Goal: Transaction & Acquisition: Download file/media

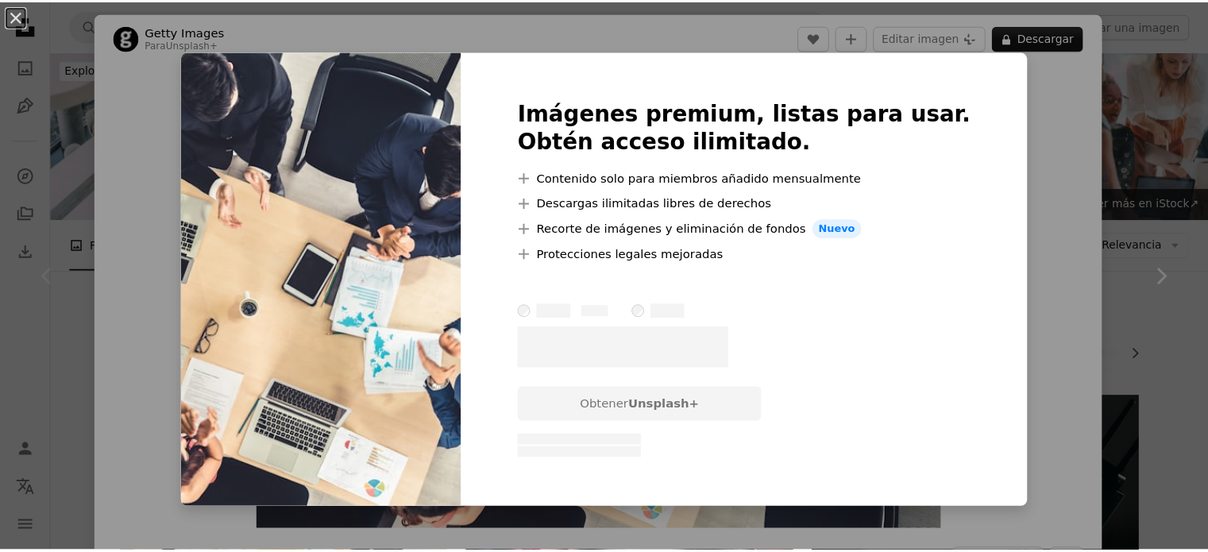
scroll to position [238, 0]
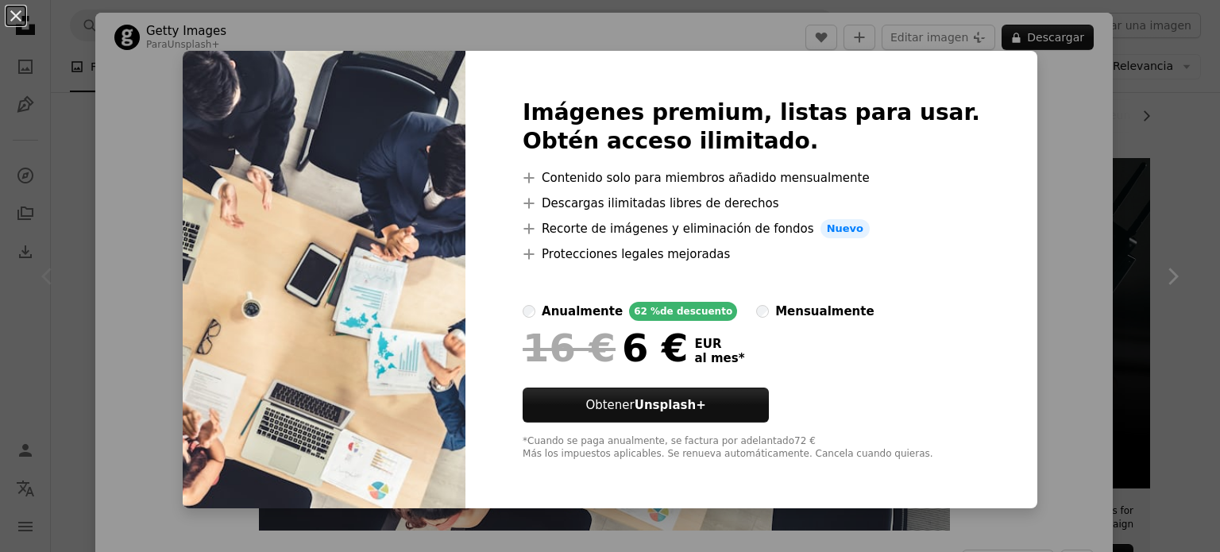
click at [6, 20] on button "An X shape" at bounding box center [15, 15] width 19 height 19
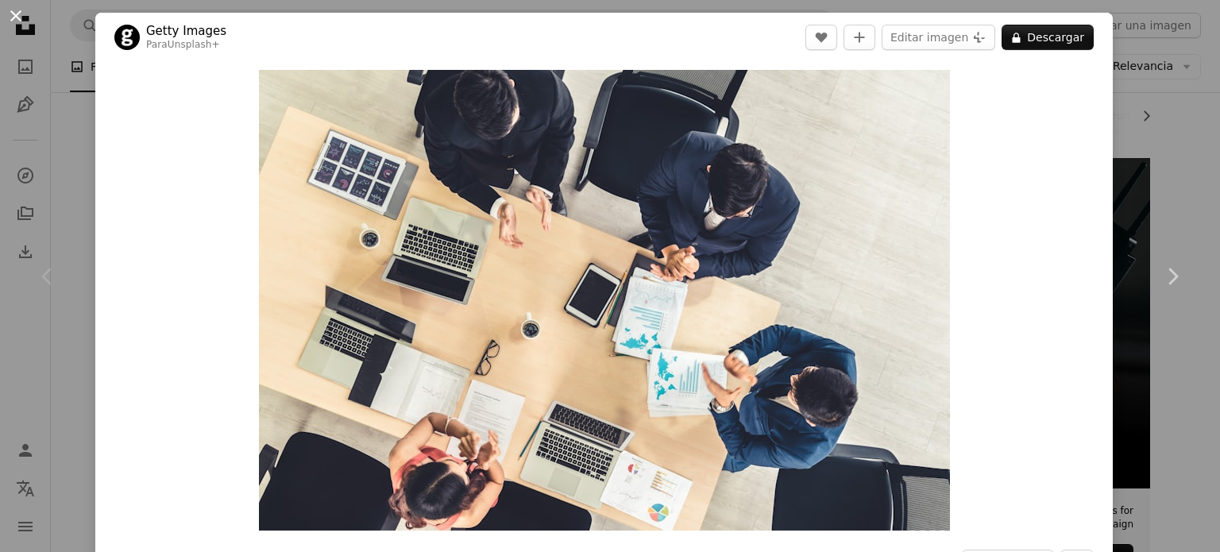
click at [14, 16] on button "An X shape" at bounding box center [15, 15] width 19 height 19
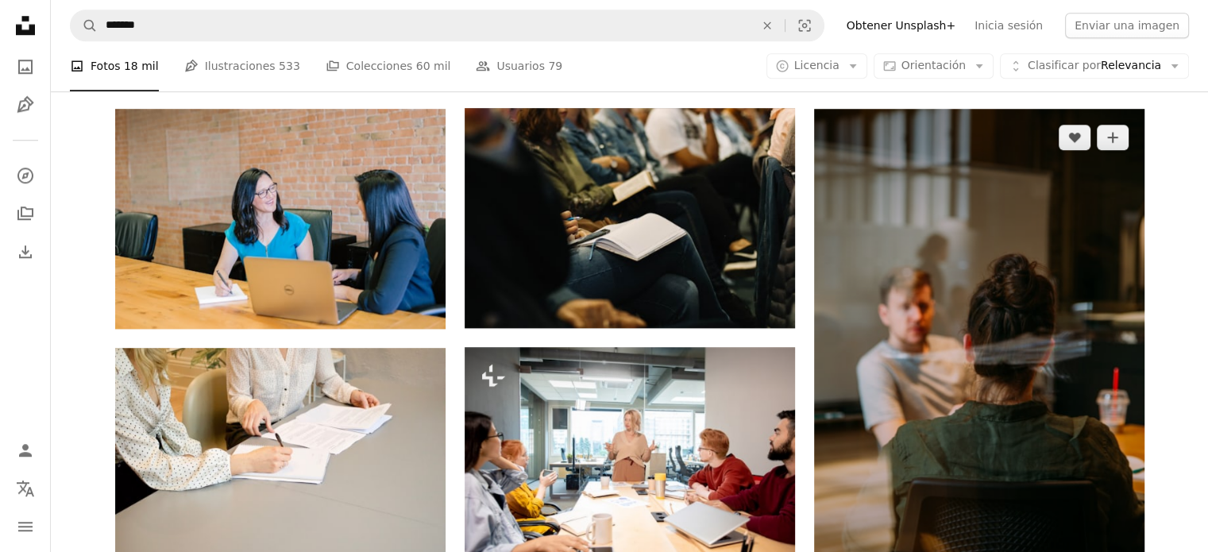
scroll to position [1510, 0]
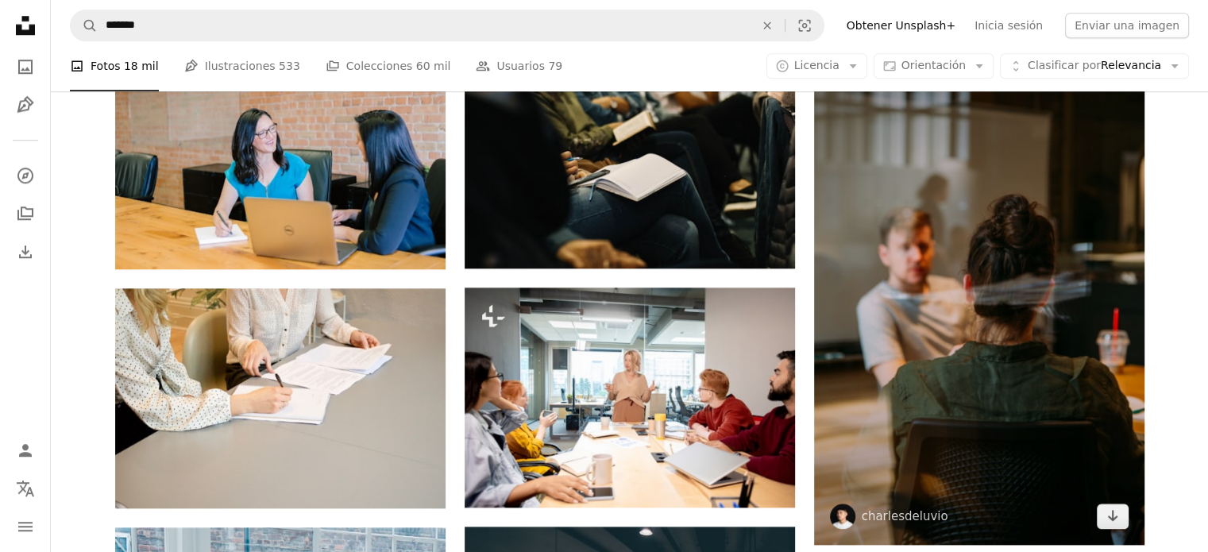
click at [957, 335] on img at bounding box center [979, 297] width 331 height 496
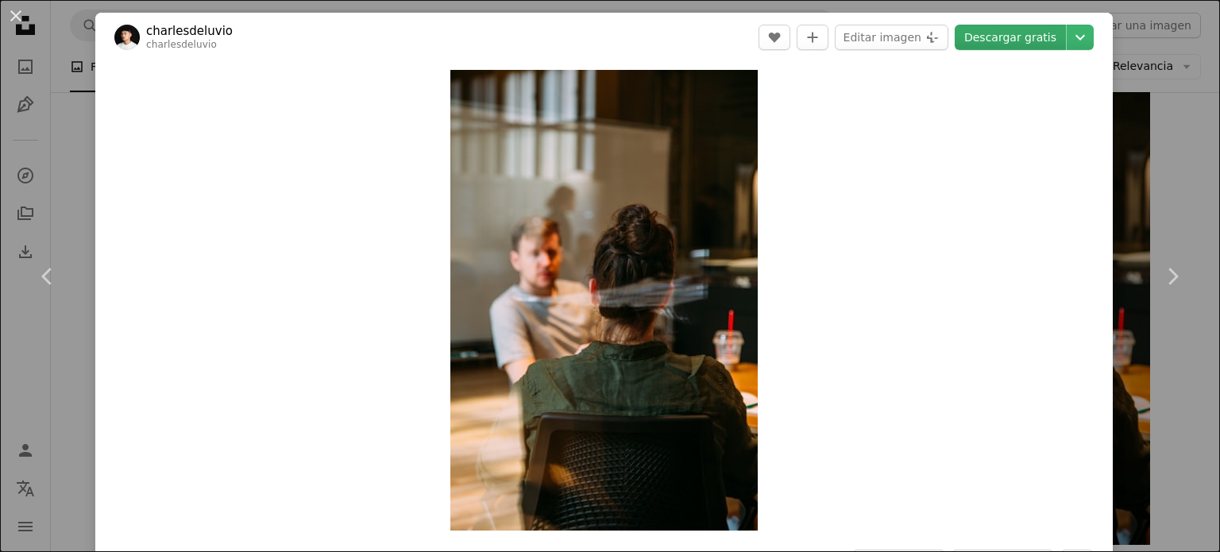
click at [998, 30] on link "Descargar gratis" at bounding box center [1010, 37] width 111 height 25
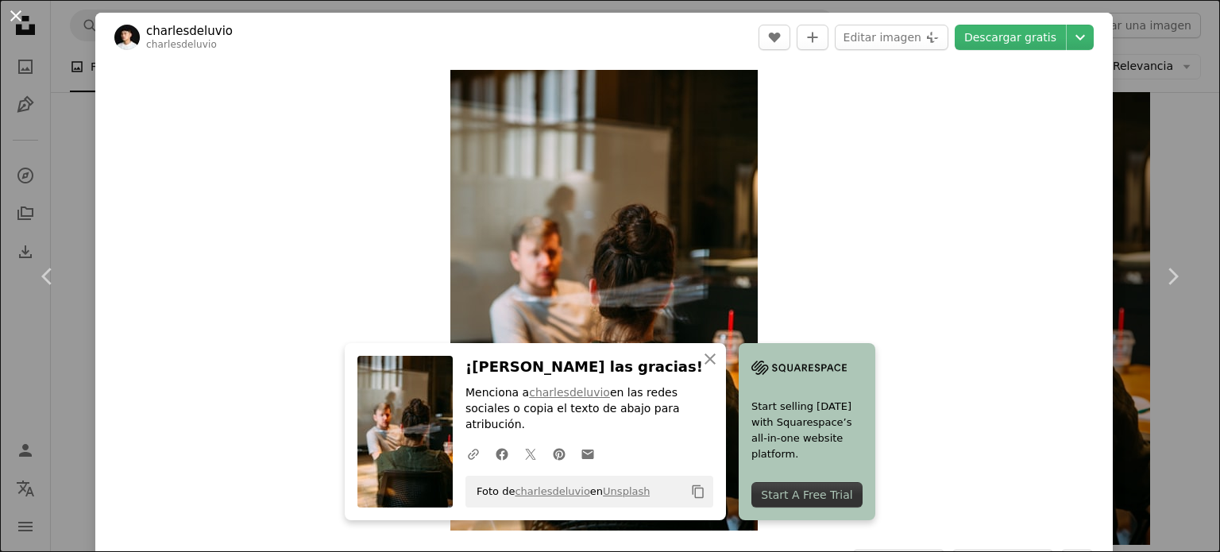
click at [22, 9] on button "An X shape" at bounding box center [15, 15] width 19 height 19
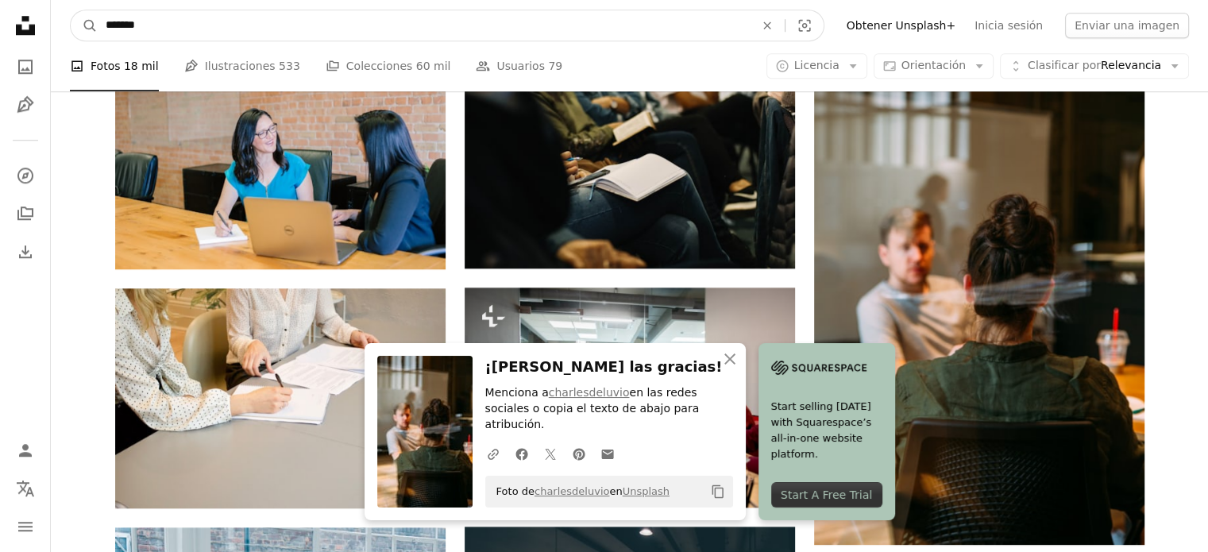
drag, startPoint x: 294, startPoint y: 17, endPoint x: 0, endPoint y: 29, distance: 294.2
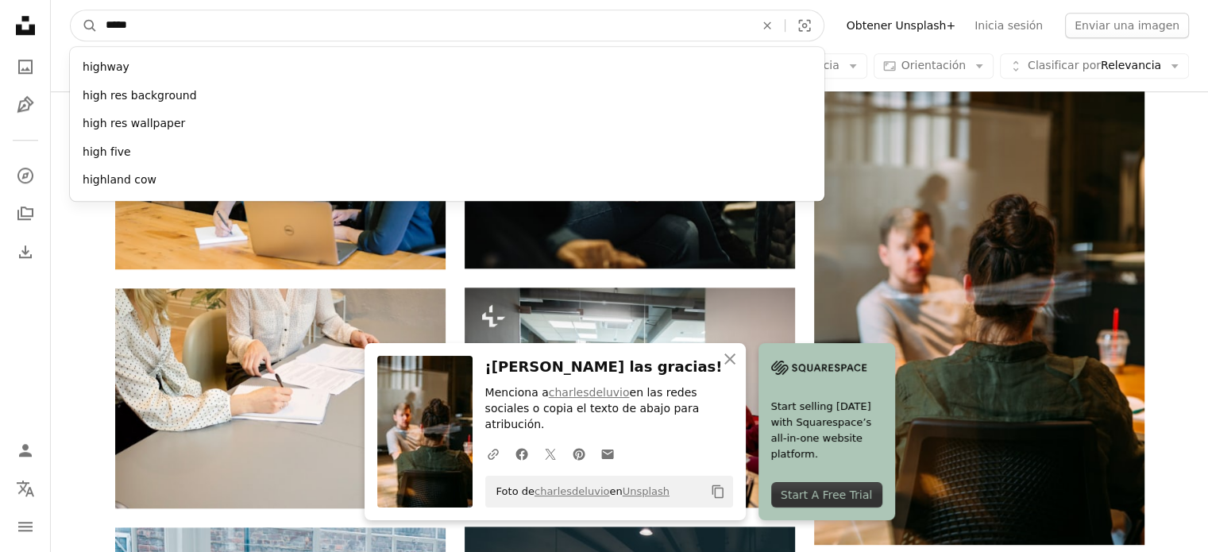
type input "******"
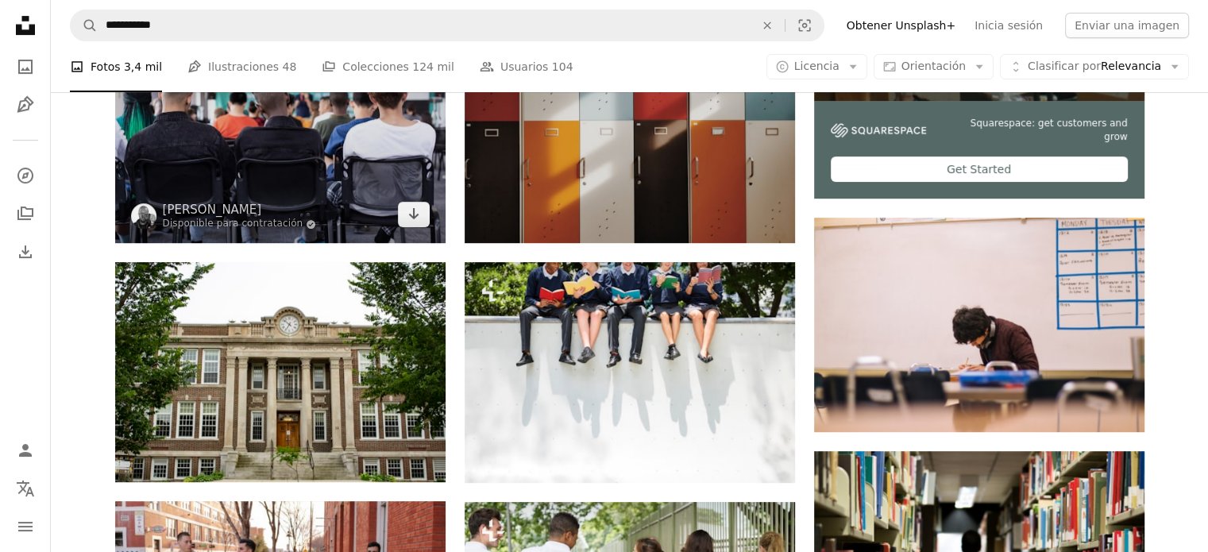
scroll to position [636, 0]
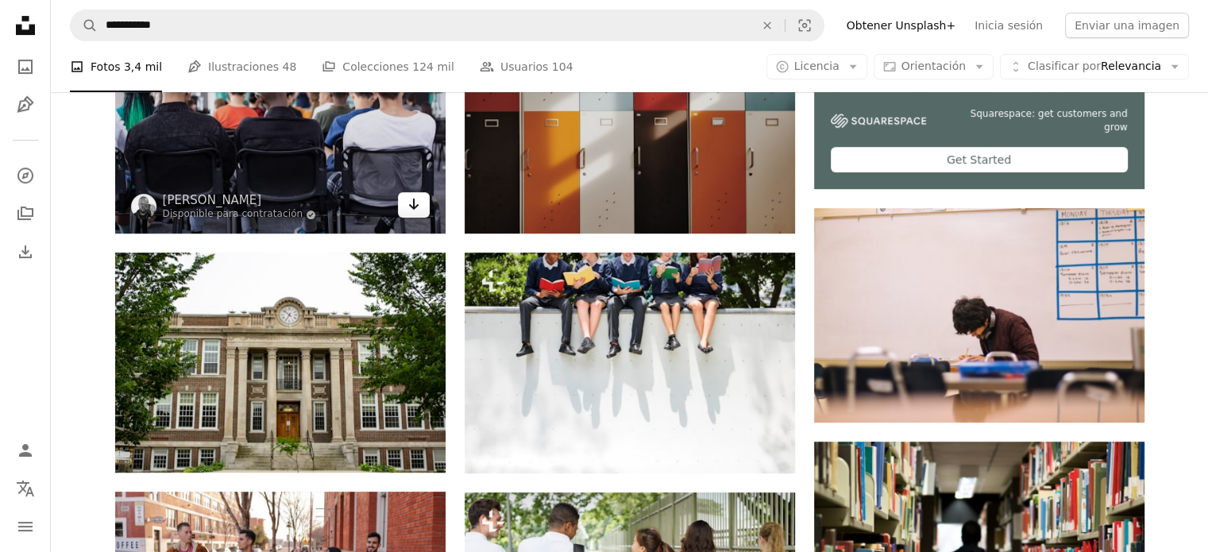
click at [423, 201] on link "Arrow pointing down" at bounding box center [414, 204] width 32 height 25
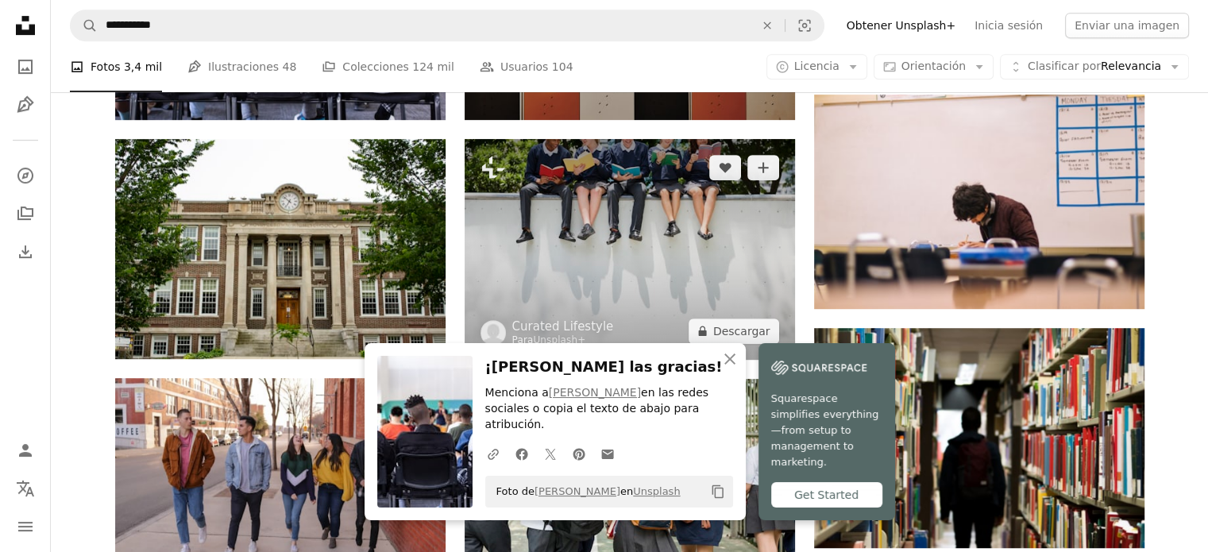
scroll to position [715, 0]
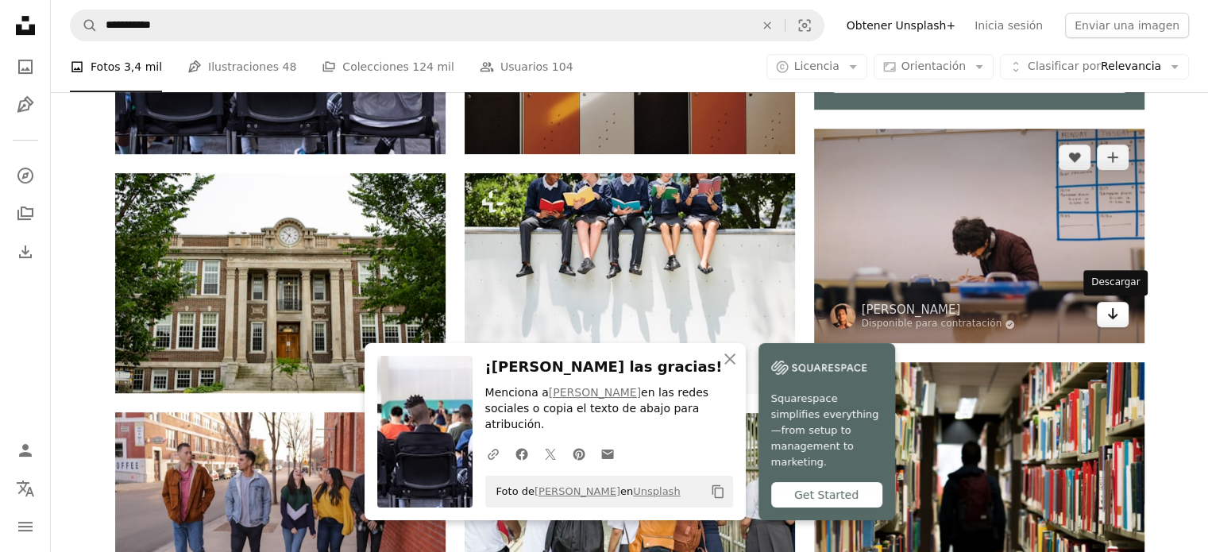
click at [1122, 310] on link "Arrow pointing down" at bounding box center [1113, 314] width 32 height 25
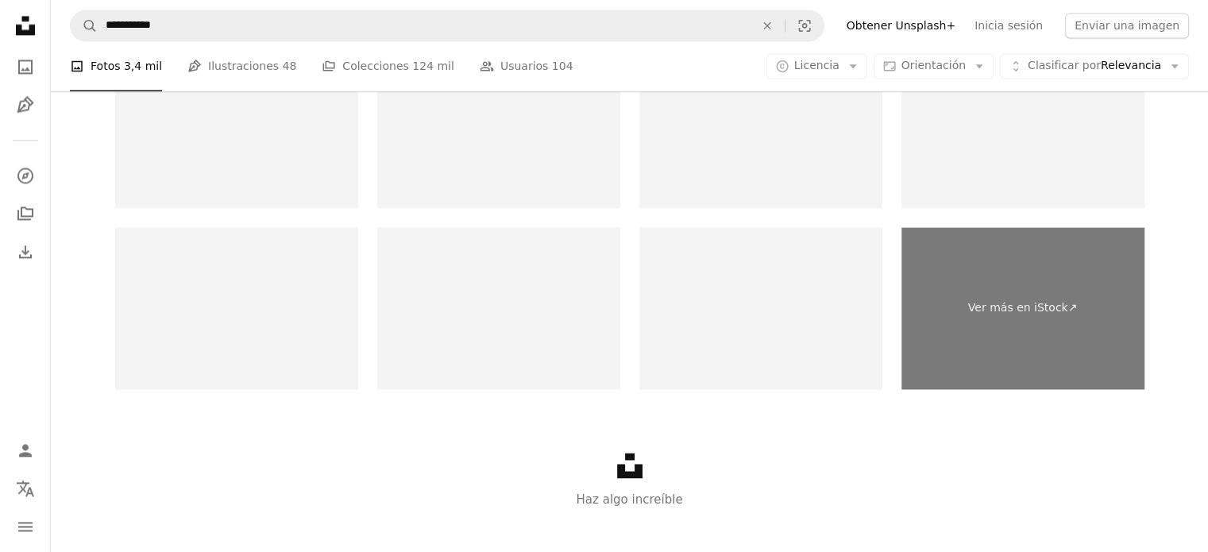
scroll to position [1907, 0]
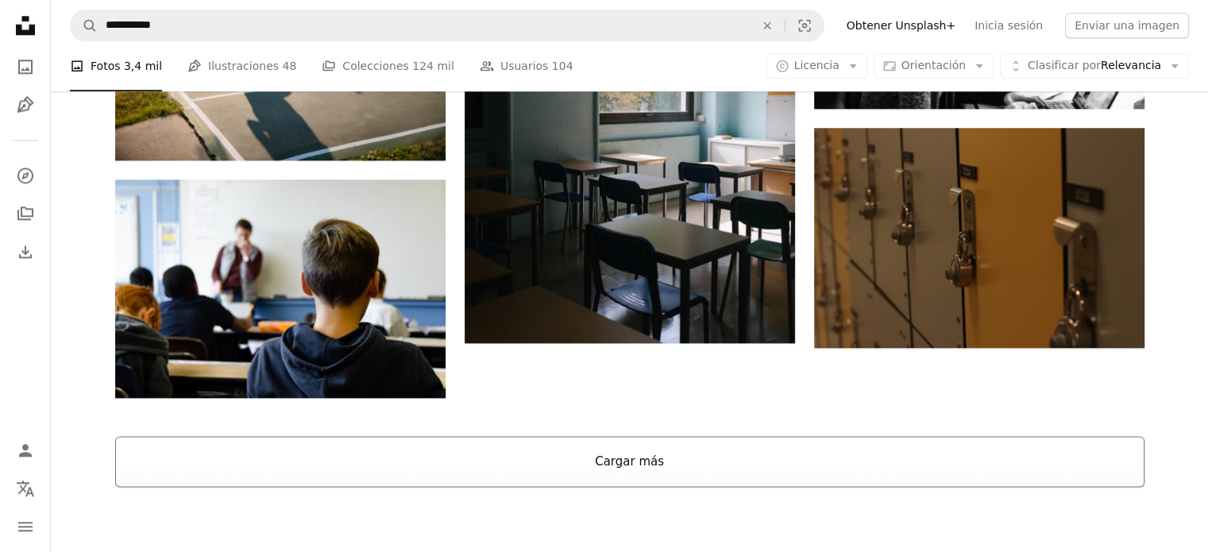
click at [618, 460] on button "Cargar más" at bounding box center [630, 461] width 1030 height 51
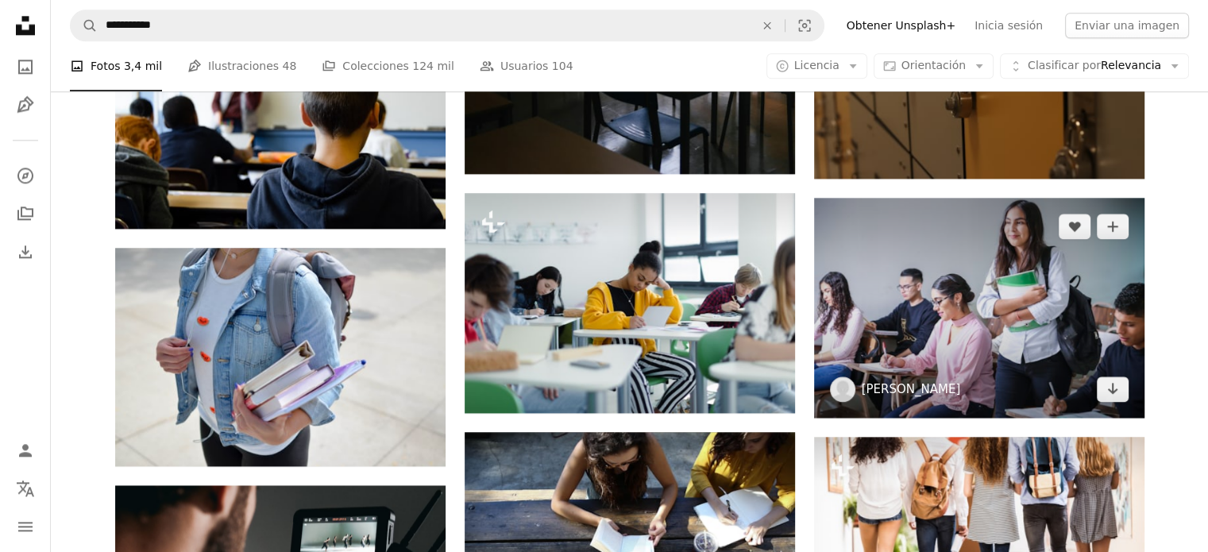
scroll to position [2225, 0]
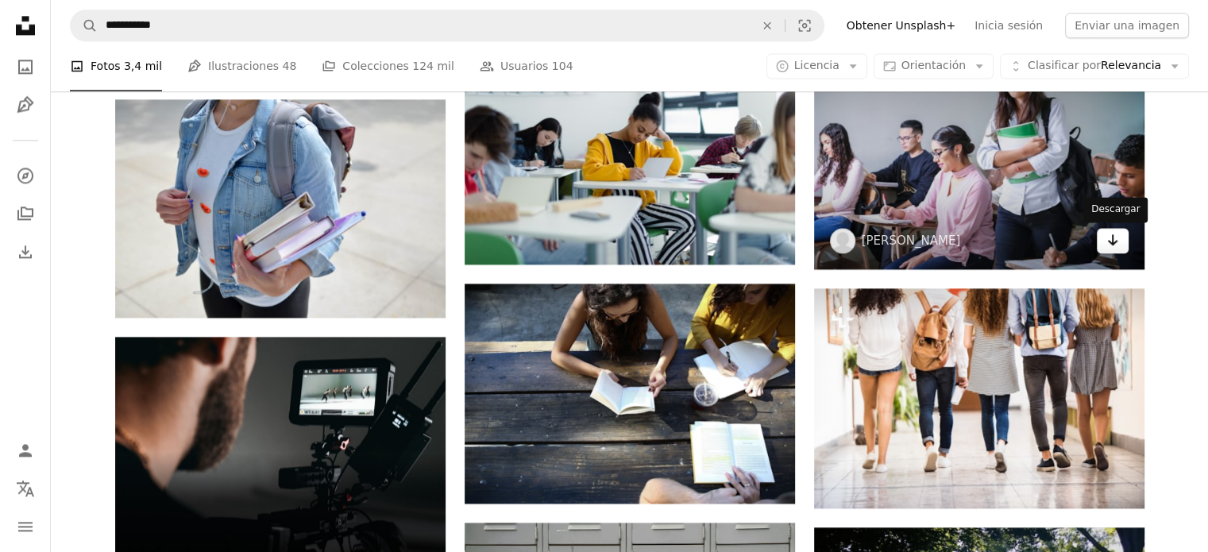
click at [1118, 248] on icon "Arrow pointing down" at bounding box center [1113, 239] width 13 height 19
